Goal: Check status: Check status

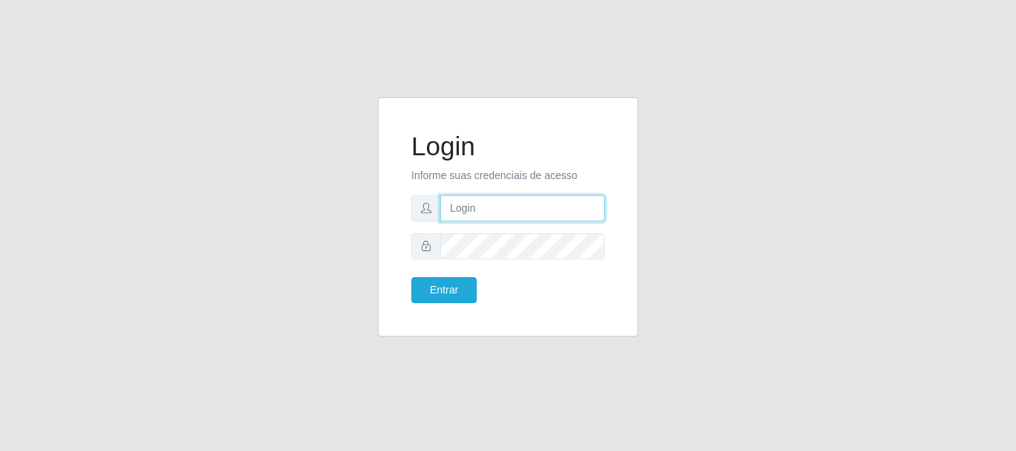
click at [521, 215] on input "text" at bounding box center [522, 209] width 164 height 26
drag, startPoint x: 509, startPoint y: 208, endPoint x: 571, endPoint y: 209, distance: 61.7
click at [571, 209] on input "ian@galiottoAa123456" at bounding box center [522, 209] width 164 height 26
type input "[PERSON_NAME]@[PERSON_NAME]"
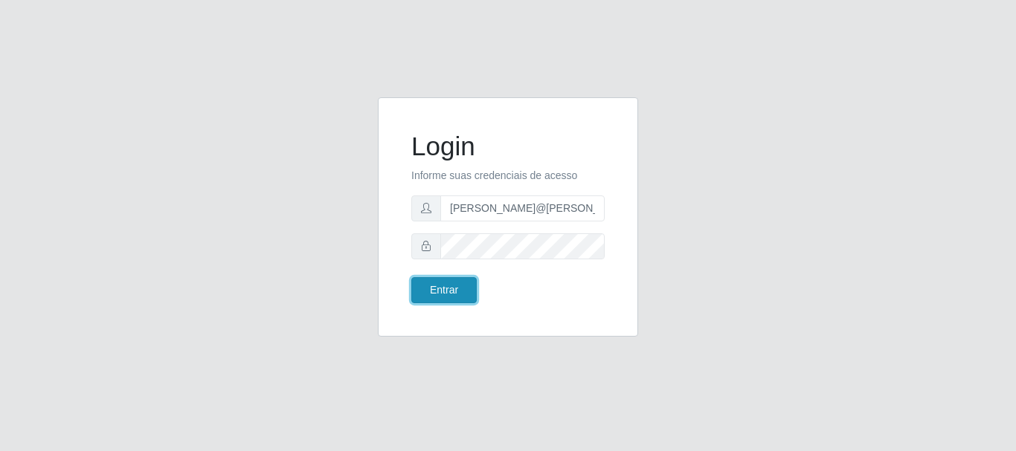
click at [462, 283] on button "Entrar" at bounding box center [443, 290] width 65 height 26
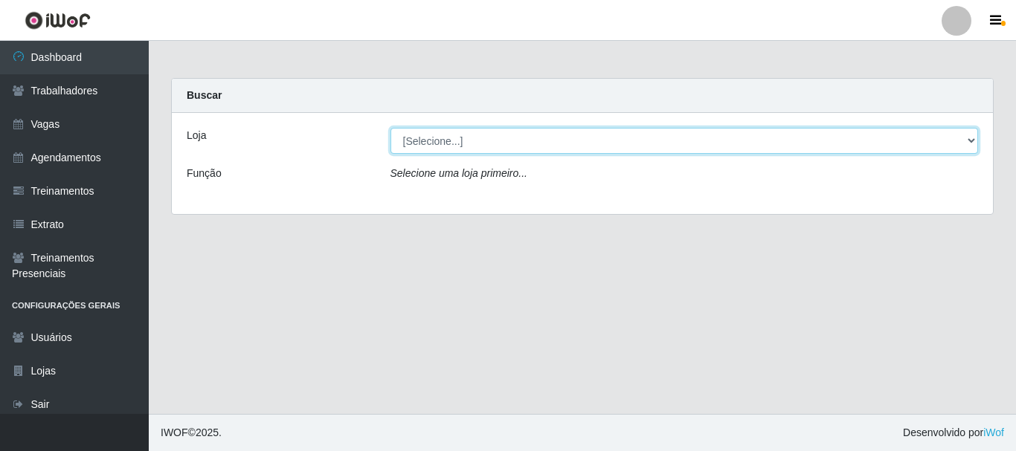
click at [459, 135] on select "[Selecione...] [GEOGRAPHIC_DATA]" at bounding box center [684, 141] width 588 height 26
select select "279"
click at [390, 128] on select "[Selecione...] [GEOGRAPHIC_DATA]" at bounding box center [684, 141] width 588 height 26
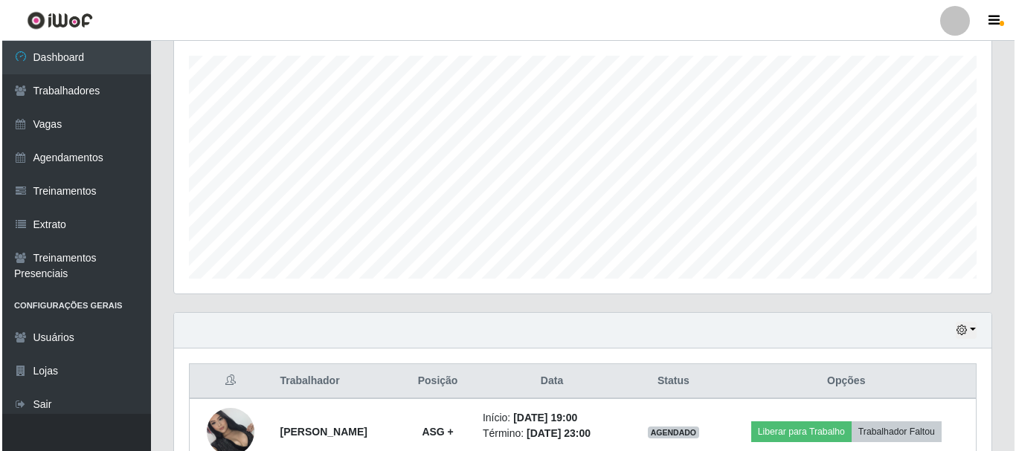
scroll to position [338, 0]
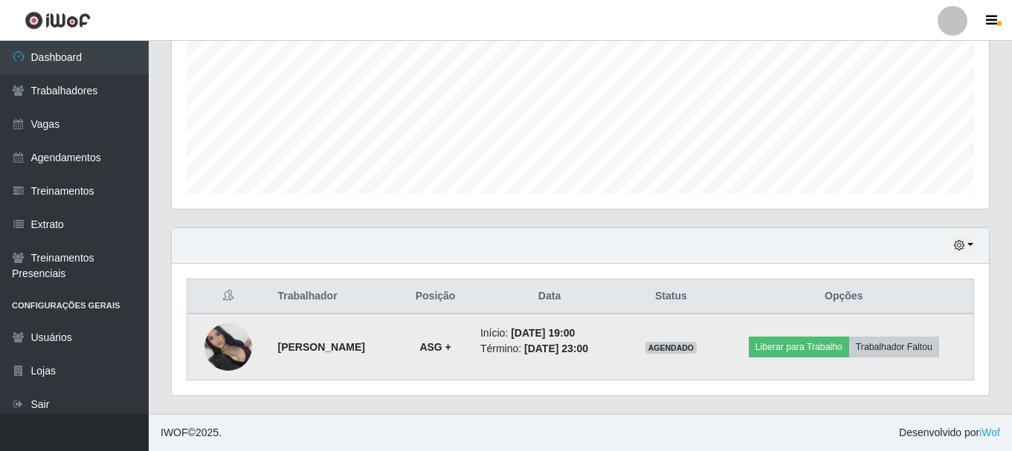
click at [222, 350] on img at bounding box center [229, 347] width 48 height 48
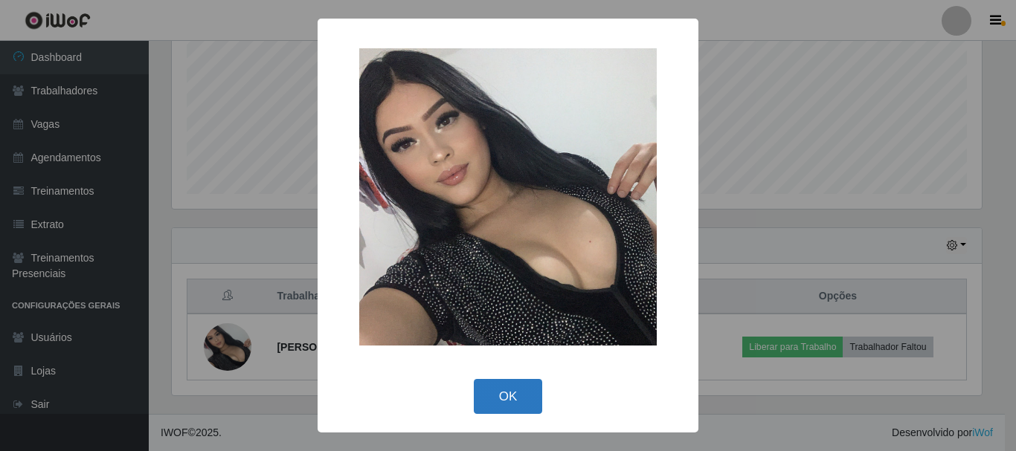
click at [503, 405] on button "OK" at bounding box center [508, 396] width 69 height 35
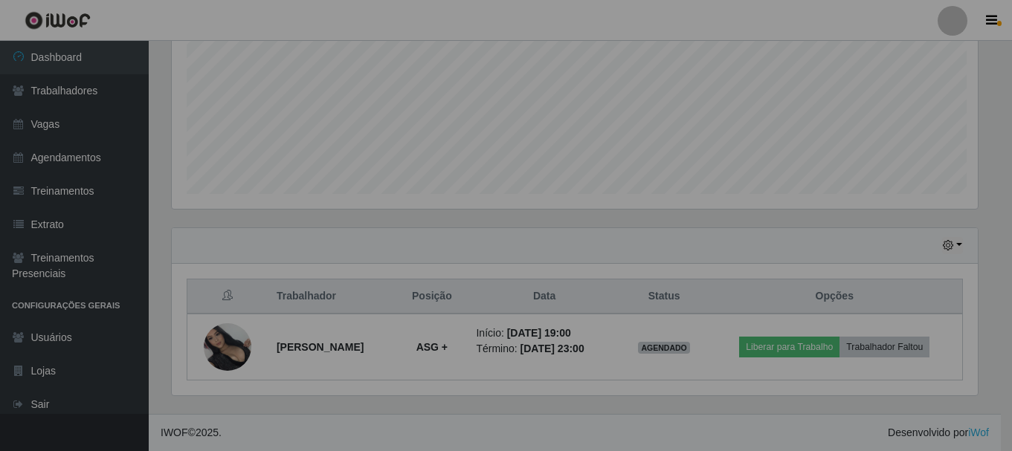
scroll to position [309, 817]
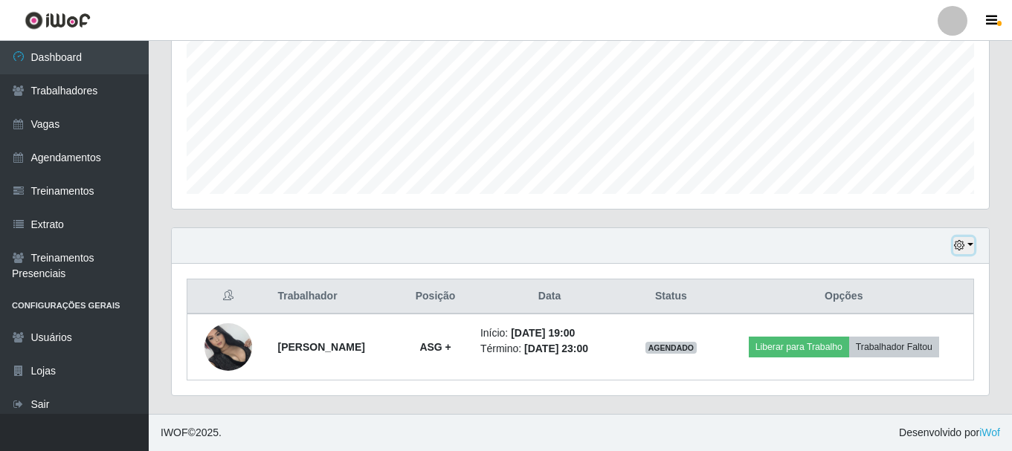
click at [970, 240] on button "button" at bounding box center [963, 245] width 21 height 17
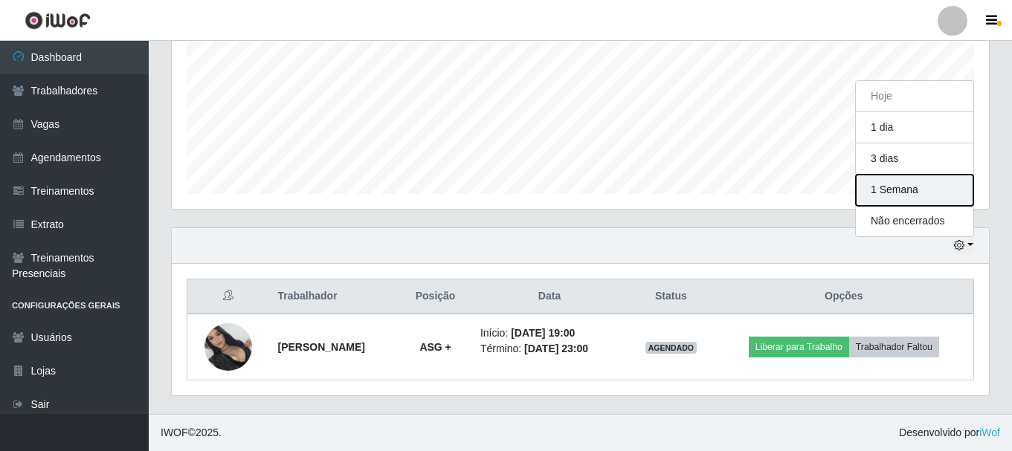
click at [897, 200] on button "1 Semana" at bounding box center [915, 190] width 118 height 31
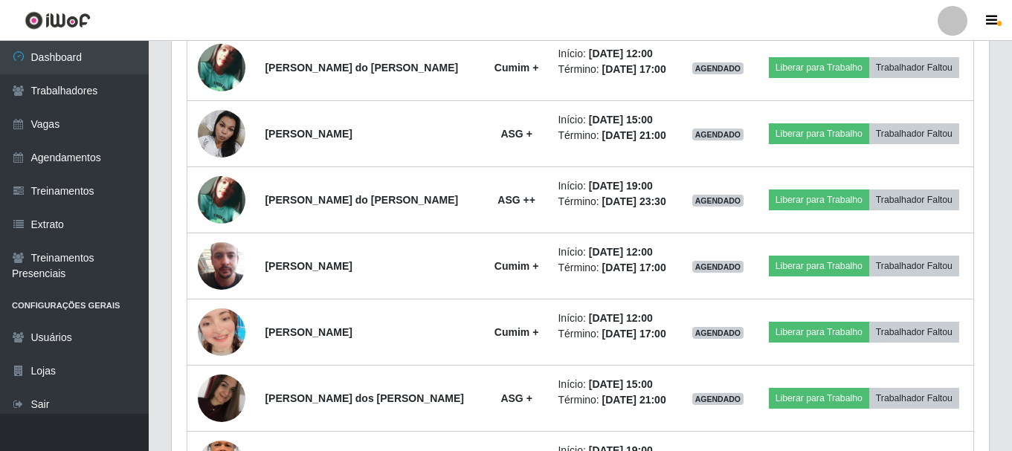
scroll to position [975, 0]
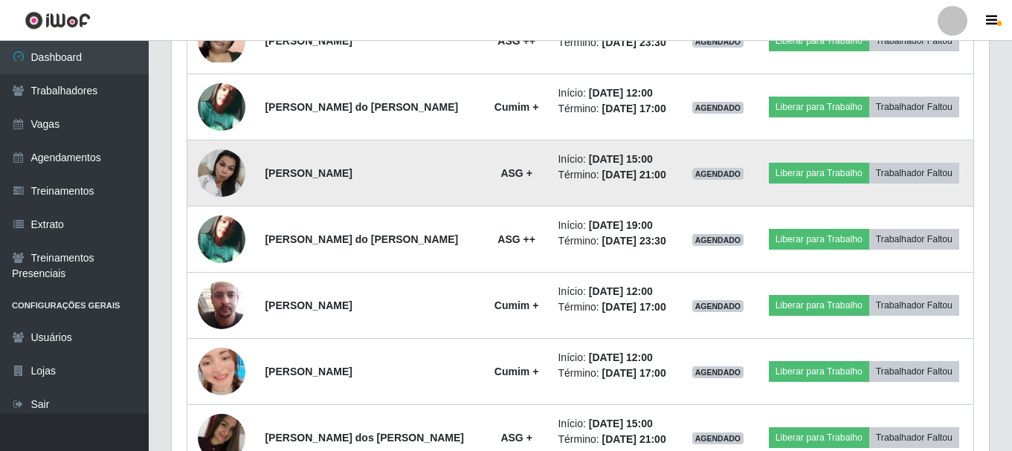
click at [223, 167] on img at bounding box center [222, 172] width 48 height 63
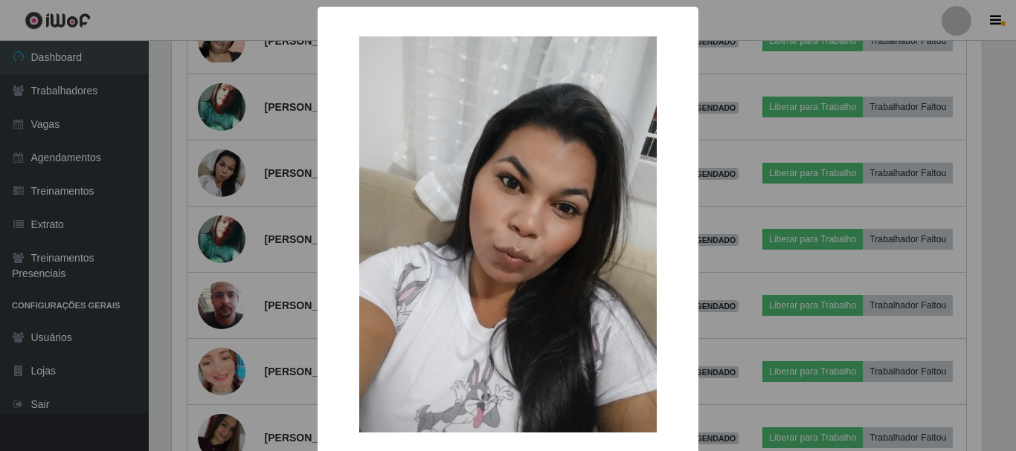
click at [254, 209] on div "× OK Cancel" at bounding box center [508, 225] width 1016 height 451
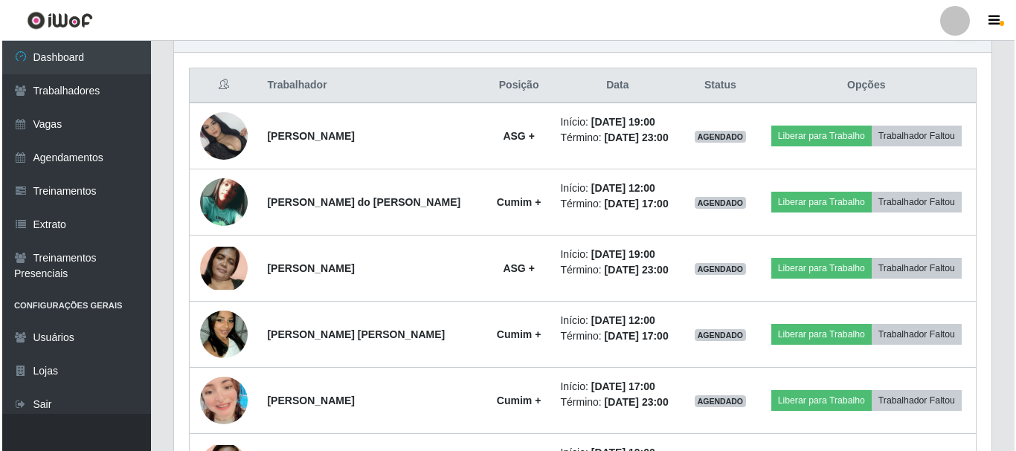
scroll to position [529, 0]
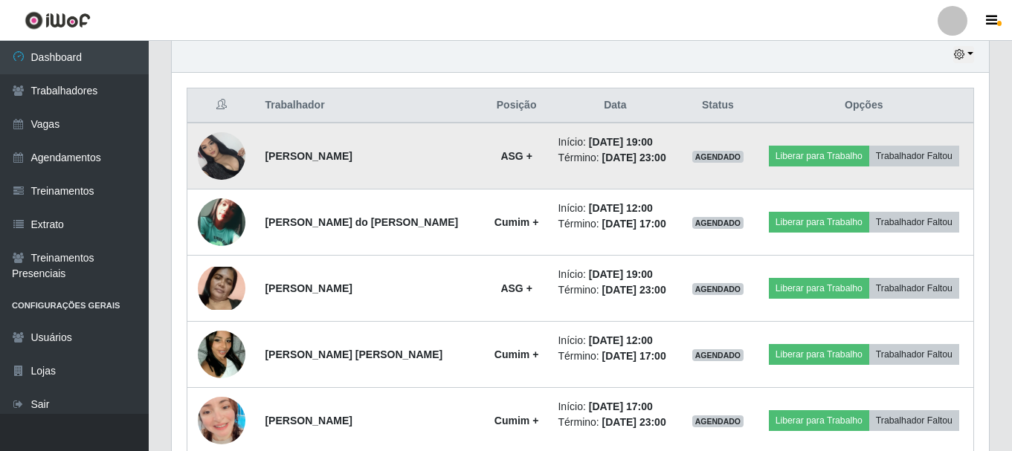
click at [213, 162] on img at bounding box center [222, 156] width 48 height 48
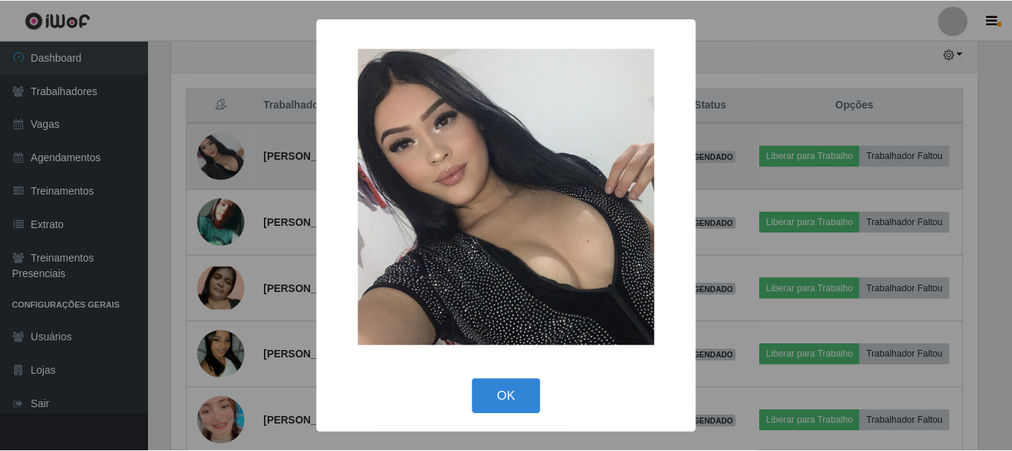
scroll to position [309, 810]
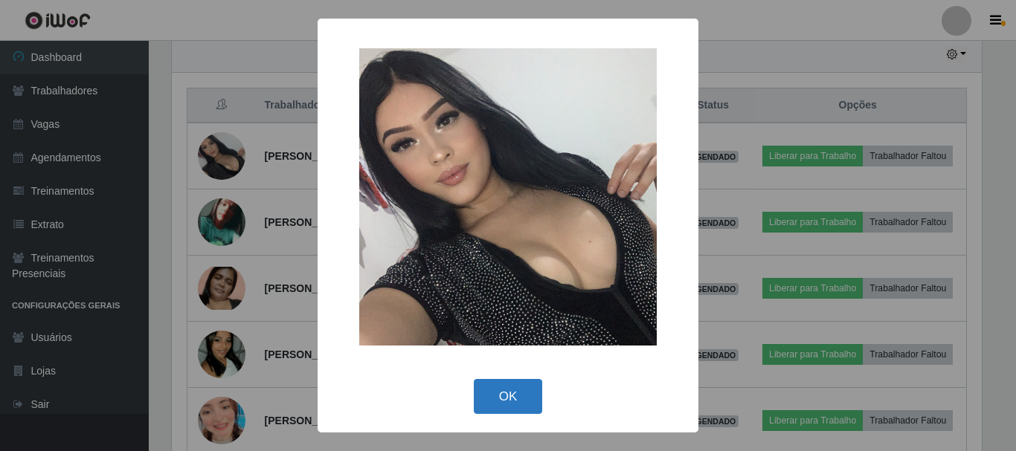
click at [497, 401] on button "OK" at bounding box center [508, 396] width 69 height 35
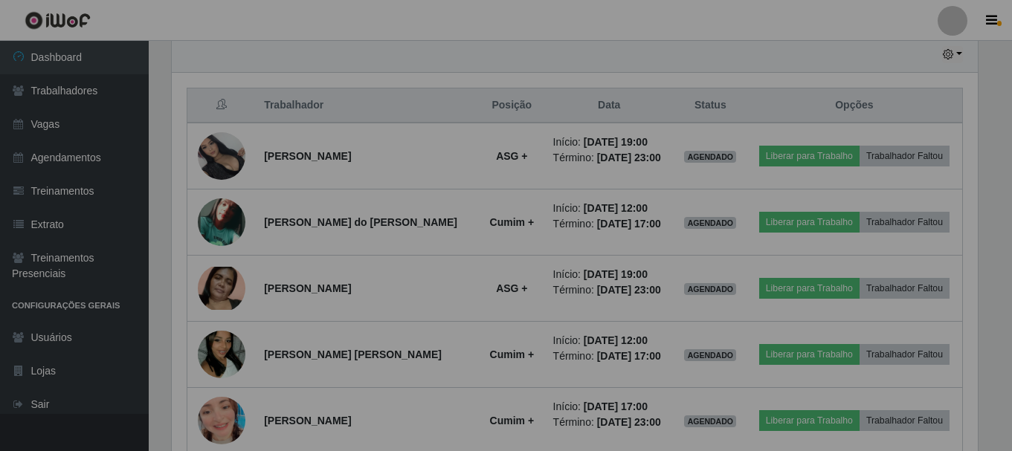
scroll to position [309, 817]
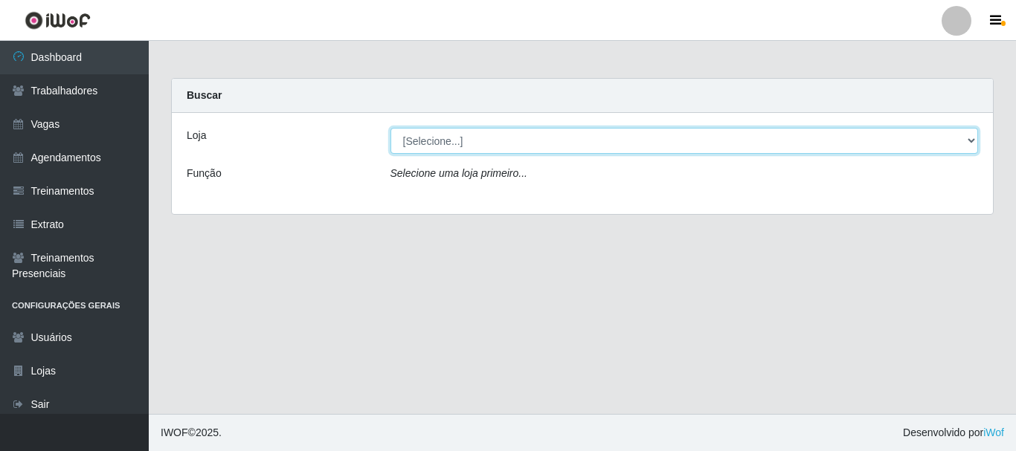
click at [480, 147] on select "[Selecione...] [GEOGRAPHIC_DATA]" at bounding box center [684, 141] width 588 height 26
select select "279"
click at [390, 128] on select "[Selecione...] [GEOGRAPHIC_DATA]" at bounding box center [684, 141] width 588 height 26
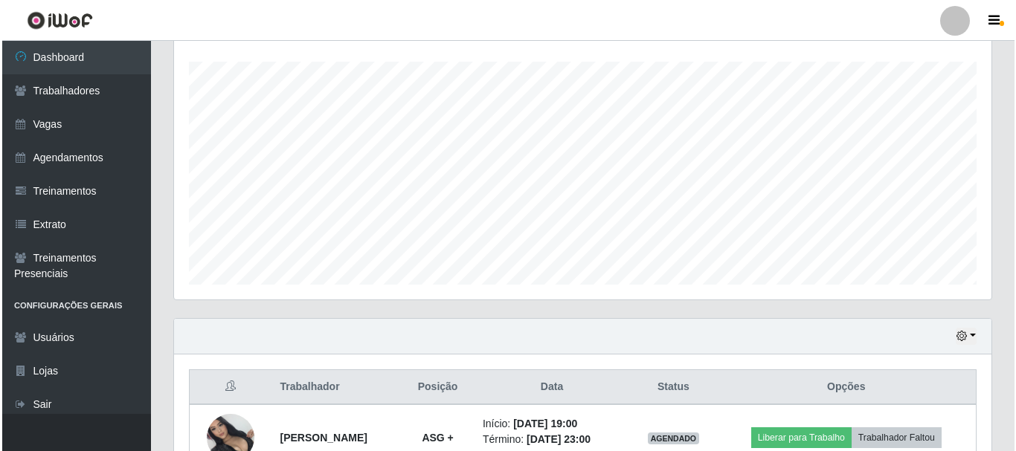
scroll to position [297, 0]
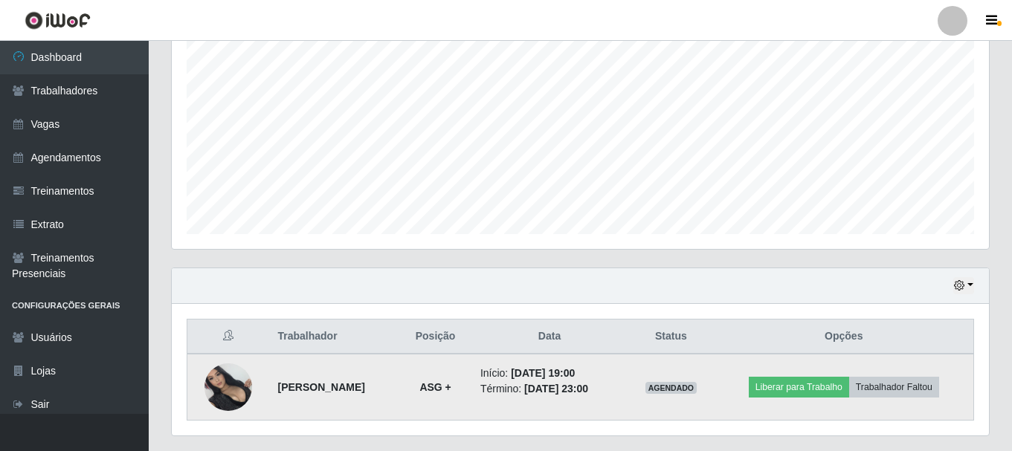
click at [216, 378] on img at bounding box center [229, 388] width 48 height 48
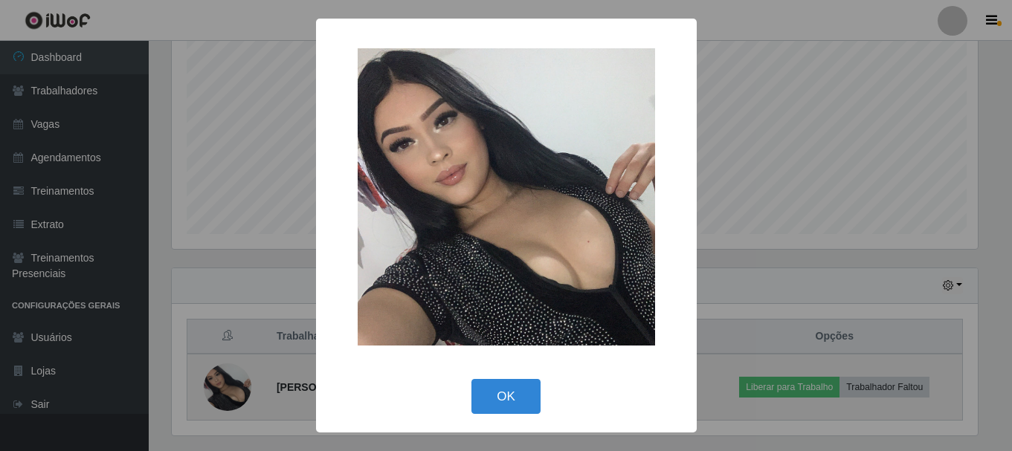
scroll to position [309, 810]
click at [216, 378] on div "× OK Cancel" at bounding box center [508, 225] width 1016 height 451
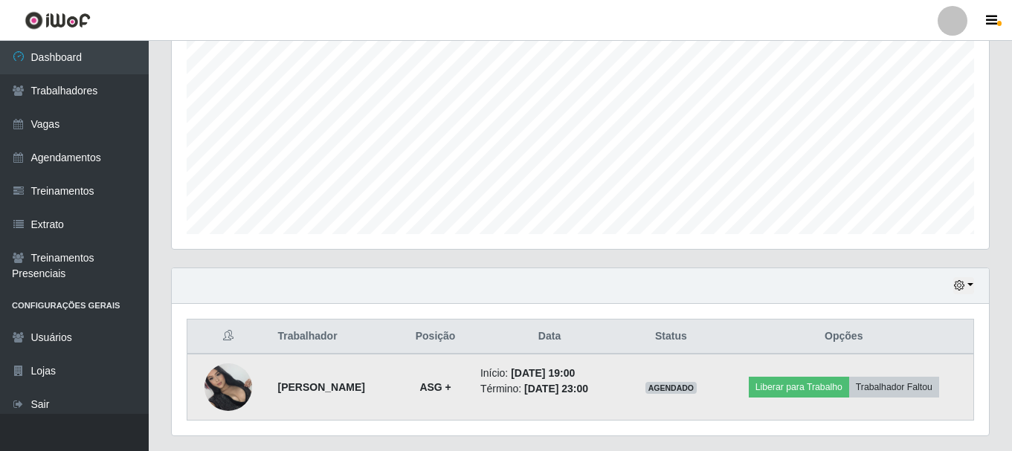
scroll to position [0, 0]
